Goal: Task Accomplishment & Management: Use online tool/utility

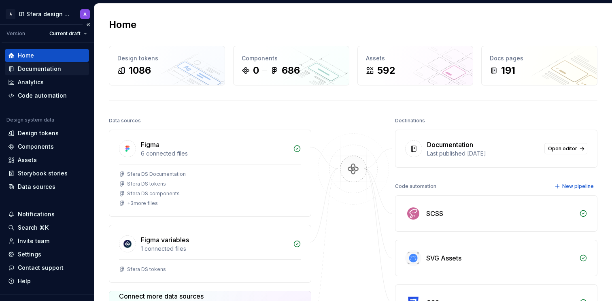
click at [48, 68] on div "Documentation" at bounding box center [39, 69] width 43 height 8
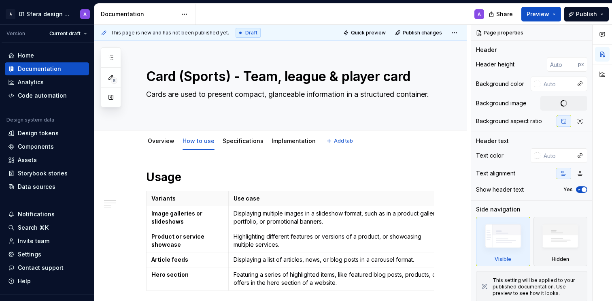
type textarea "*"
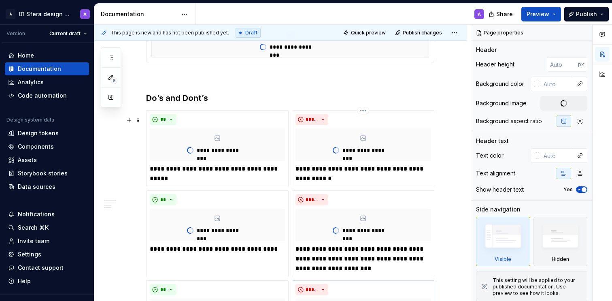
scroll to position [596, 0]
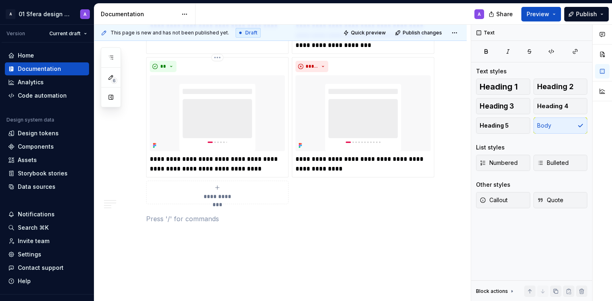
scroll to position [789, 0]
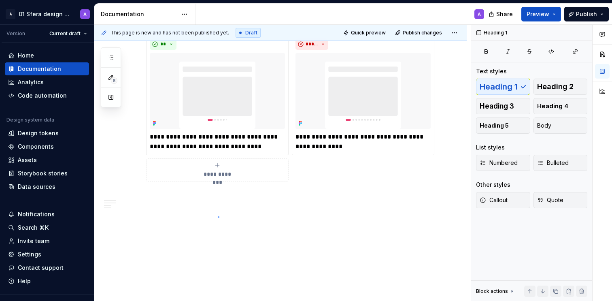
click at [218, 217] on div "**********" at bounding box center [282, 163] width 376 height 276
click at [170, 200] on p at bounding box center [290, 196] width 288 height 10
drag, startPoint x: 231, startPoint y: 200, endPoint x: 210, endPoint y: 206, distance: 22.1
click at [231, 200] on p at bounding box center [290, 196] width 288 height 10
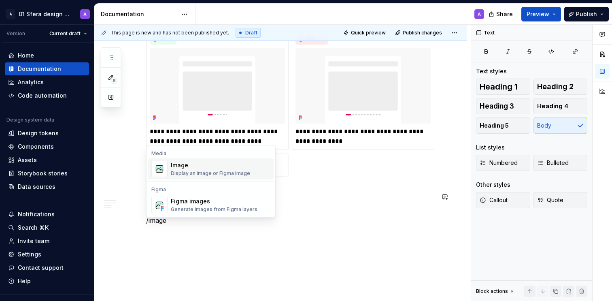
click at [195, 174] on div "Display an image or Figma image" at bounding box center [210, 173] width 79 height 6
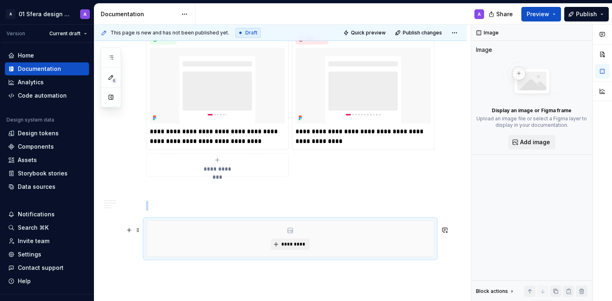
scroll to position [849, 0]
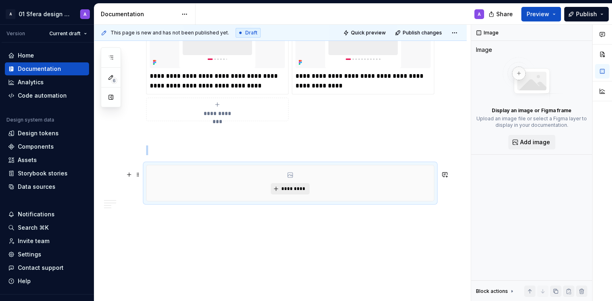
click at [291, 187] on span "*********" at bounding box center [293, 188] width 25 height 6
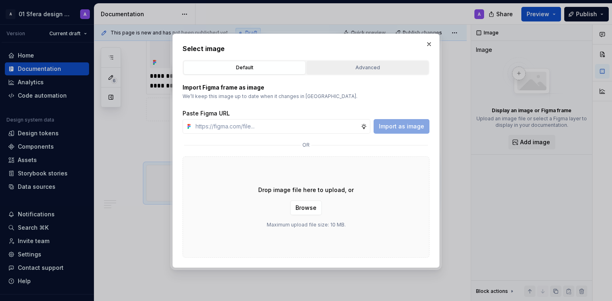
click at [345, 66] on div "Advanced" at bounding box center [367, 68] width 117 height 8
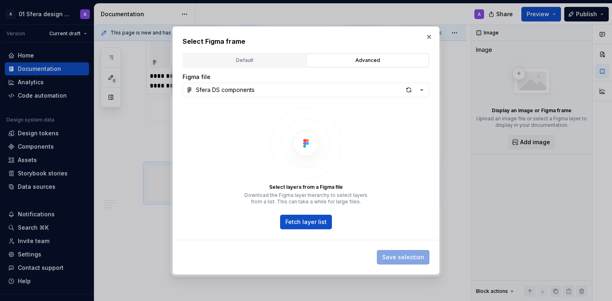
click at [254, 86] on div "Sfera DS components" at bounding box center [225, 90] width 59 height 8
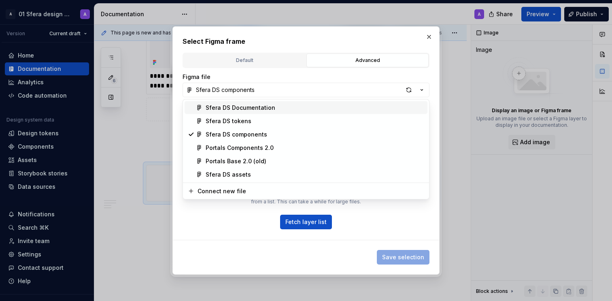
click at [253, 88] on div "Select Figma frame Default Advanced Import Figma frame as image We’ll keep this…" at bounding box center [306, 150] width 612 height 301
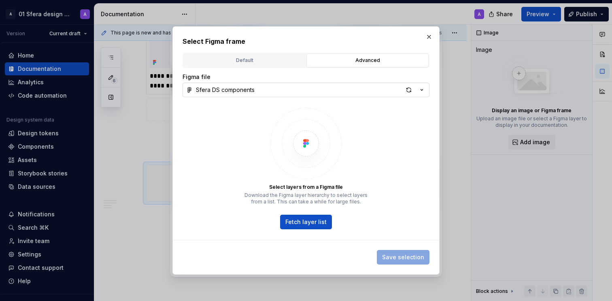
click at [253, 88] on div "Sfera DS components" at bounding box center [225, 90] width 59 height 8
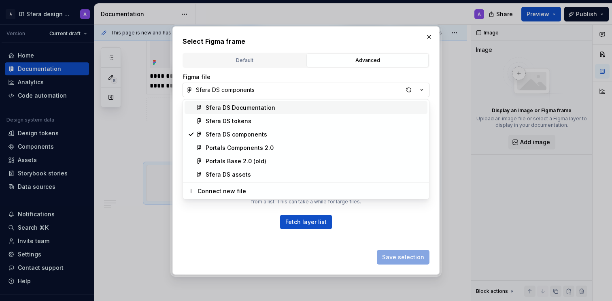
click at [253, 88] on div "Select Figma frame Default Advanced Import Figma frame as image We’ll keep this…" at bounding box center [306, 150] width 612 height 301
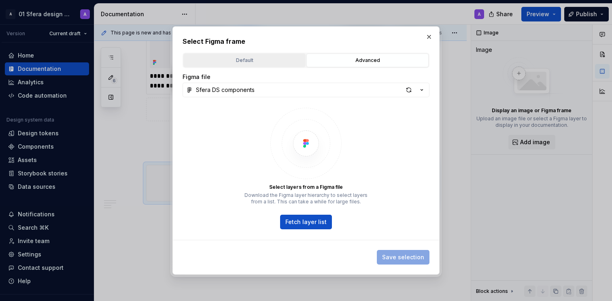
click at [261, 57] on div "Default" at bounding box center [244, 60] width 117 height 8
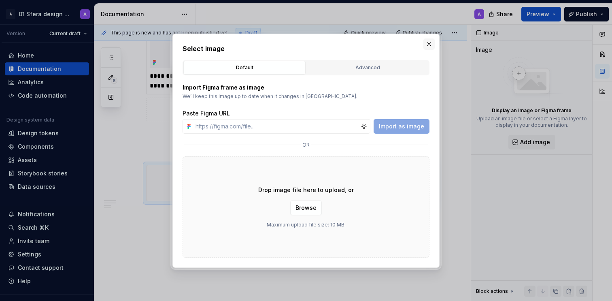
click at [425, 41] on button "button" at bounding box center [428, 43] width 11 height 11
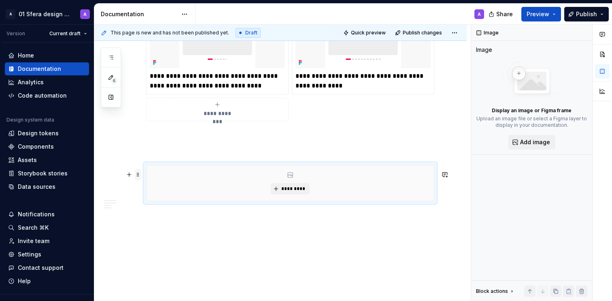
click at [138, 170] on span at bounding box center [138, 174] width 6 height 11
drag, startPoint x: 214, startPoint y: 153, endPoint x: 208, endPoint y: 217, distance: 64.3
click at [214, 152] on p at bounding box center [290, 150] width 288 height 10
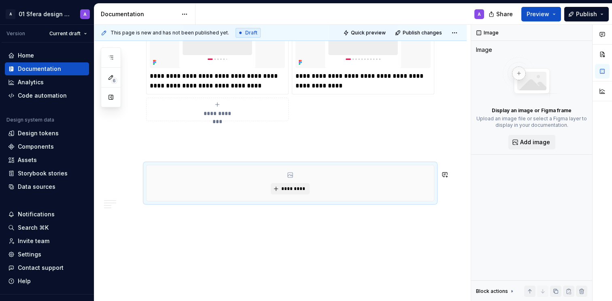
scroll to position [803, 0]
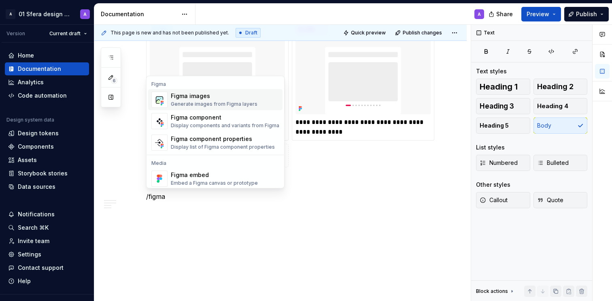
drag, startPoint x: 200, startPoint y: 103, endPoint x: 199, endPoint y: 159, distance: 56.3
click at [200, 103] on div "Generate images from Figma layers" at bounding box center [214, 104] width 87 height 6
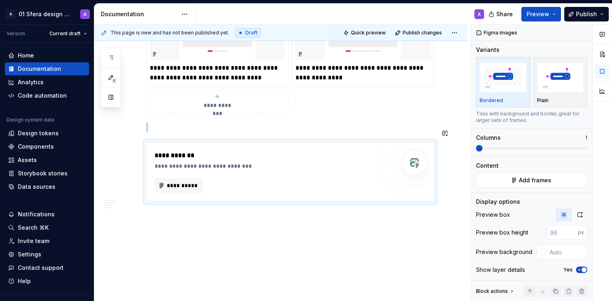
scroll to position [858, 0]
click at [176, 183] on span "**********" at bounding box center [182, 185] width 32 height 8
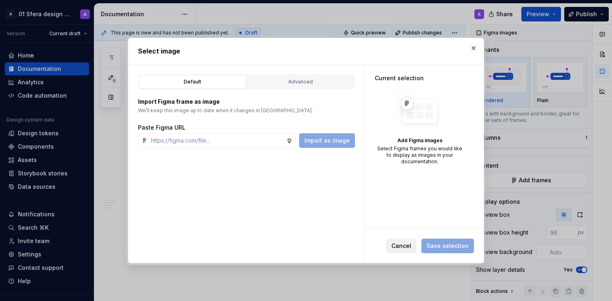
click at [408, 244] on span "Cancel" at bounding box center [401, 246] width 20 height 8
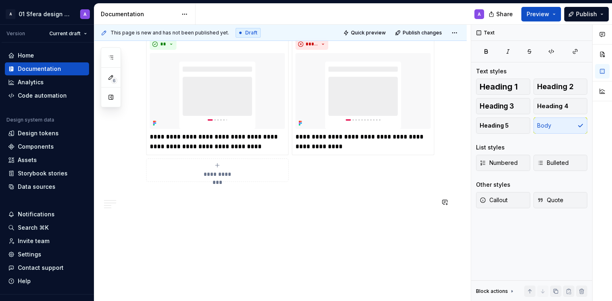
type textarea "*"
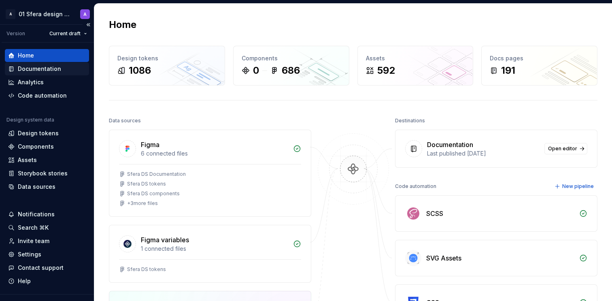
click at [57, 67] on div "Documentation" at bounding box center [39, 69] width 43 height 8
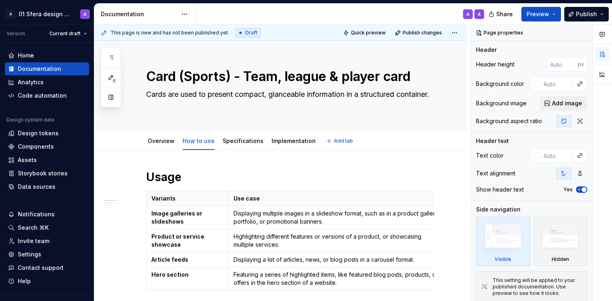
type textarea "*"
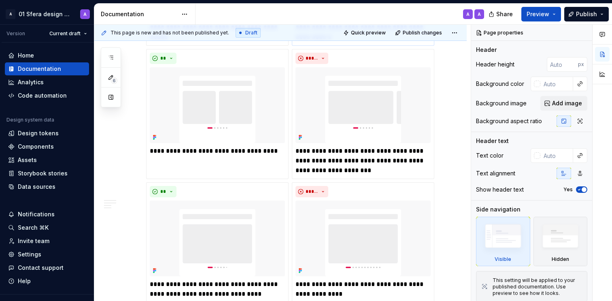
scroll to position [789, 0]
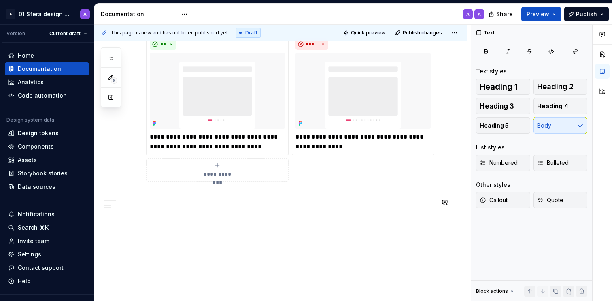
drag, startPoint x: 182, startPoint y: 208, endPoint x: 170, endPoint y: 208, distance: 11.7
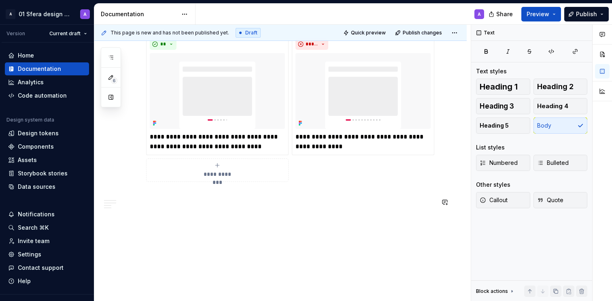
drag, startPoint x: 138, startPoint y: 210, endPoint x: 144, endPoint y: 210, distance: 5.3
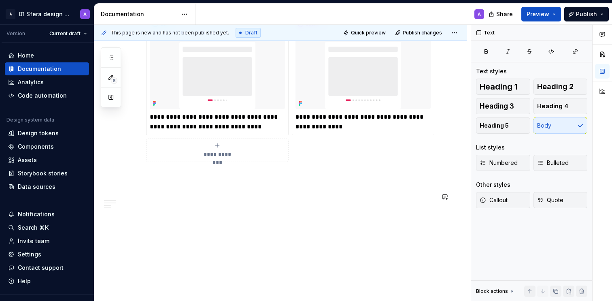
scroll to position [818, 0]
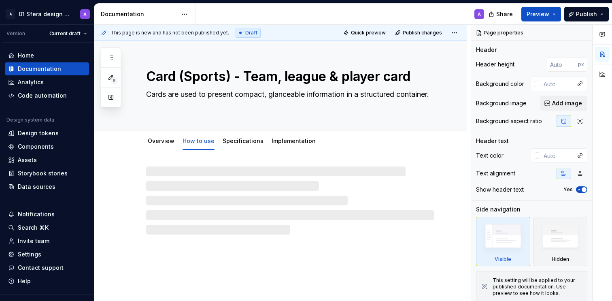
type textarea "*"
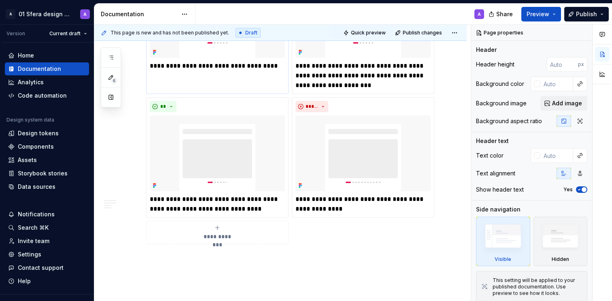
scroll to position [818, 0]
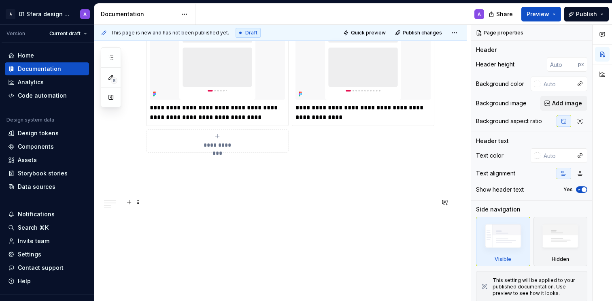
click at [174, 198] on p at bounding box center [290, 196] width 288 height 10
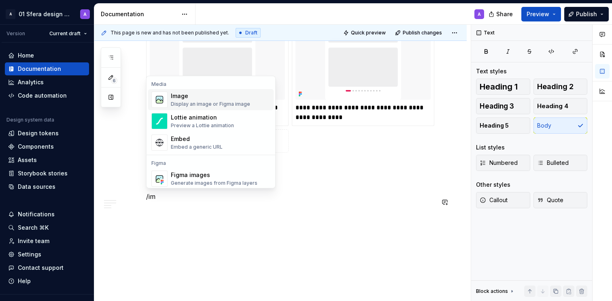
click at [212, 98] on div "Image" at bounding box center [210, 96] width 79 height 8
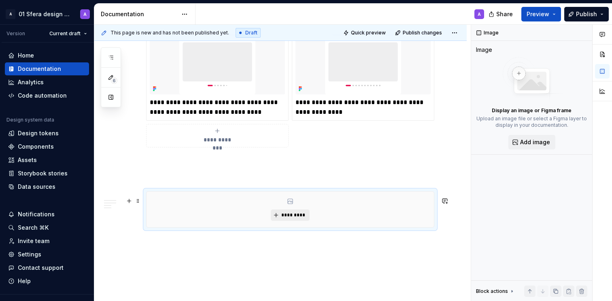
click at [298, 218] on span "*********" at bounding box center [293, 215] width 25 height 6
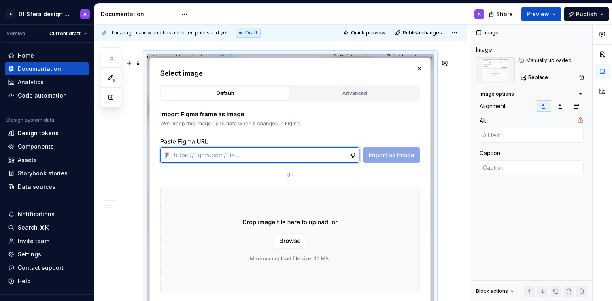
scroll to position [849, 0]
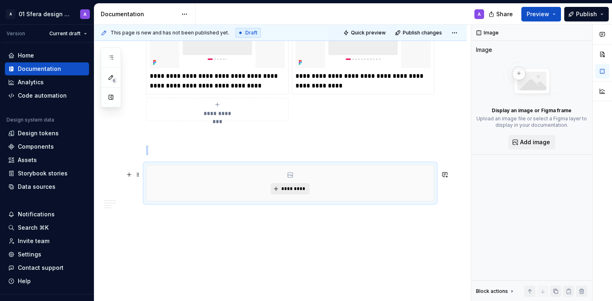
click at [291, 184] on button "*********" at bounding box center [290, 188] width 38 height 11
click at [292, 187] on span "*********" at bounding box center [293, 188] width 25 height 6
click at [289, 183] on button "*********" at bounding box center [290, 188] width 38 height 11
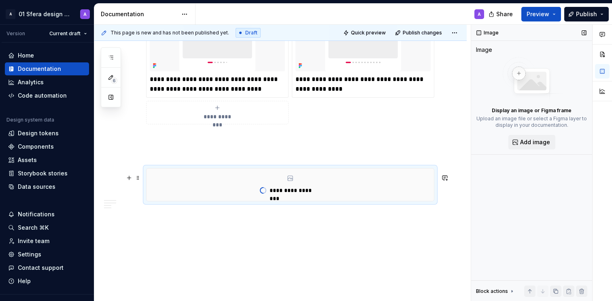
click at [504, 165] on div "Image Image Display an image or Figma frame Upload an image file or select a Fi…" at bounding box center [531, 163] width 121 height 276
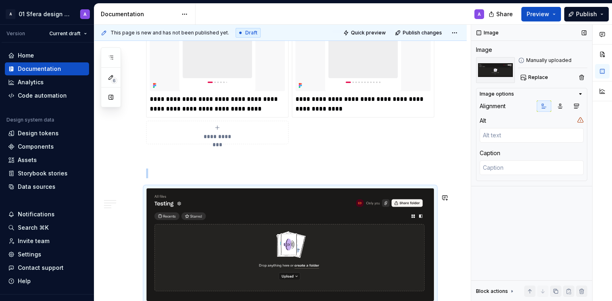
scroll to position [846, 0]
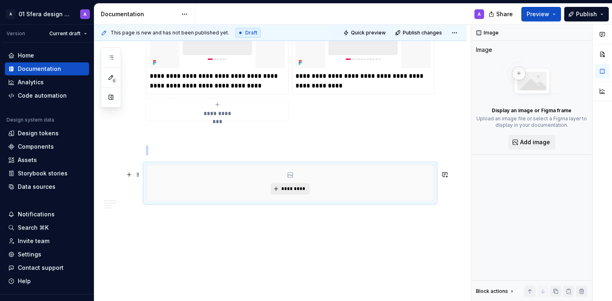
click at [297, 192] on span "*********" at bounding box center [293, 188] width 25 height 6
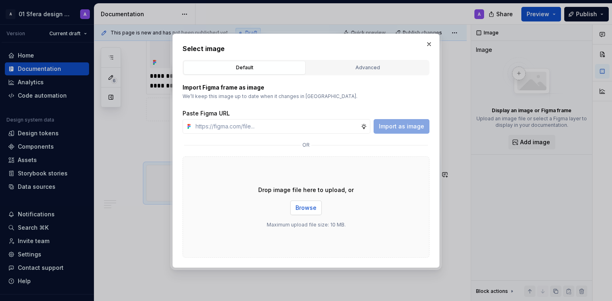
click at [301, 208] on span "Browse" at bounding box center [305, 208] width 21 height 8
click at [244, 179] on div "Drop image file here to upload, or Browse Maximum upload file size: 10 MB." at bounding box center [306, 206] width 247 height 101
click at [333, 227] on p "Maximum upload file size: 10 MB." at bounding box center [306, 224] width 79 height 6
click at [333, 226] on p "Maximum upload file size: 10 MB." at bounding box center [306, 224] width 79 height 6
click at [304, 205] on span "Browse" at bounding box center [305, 208] width 21 height 8
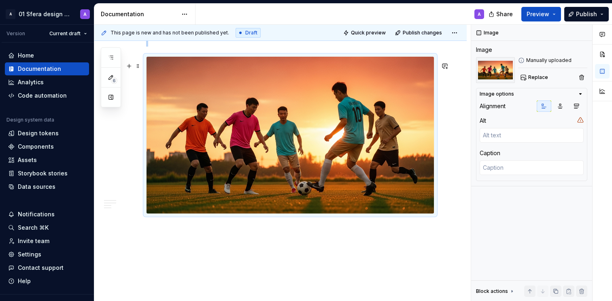
click at [362, 181] on img at bounding box center [289, 135] width 287 height 157
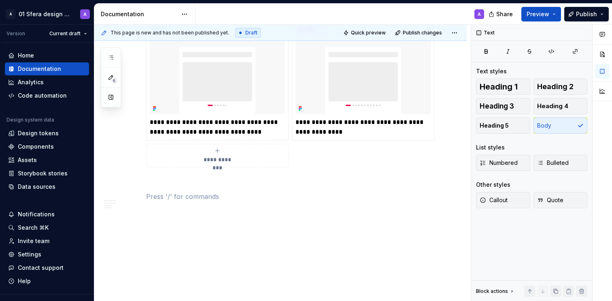
scroll to position [803, 0]
type textarea "*"
